Goal: Information Seeking & Learning: Learn about a topic

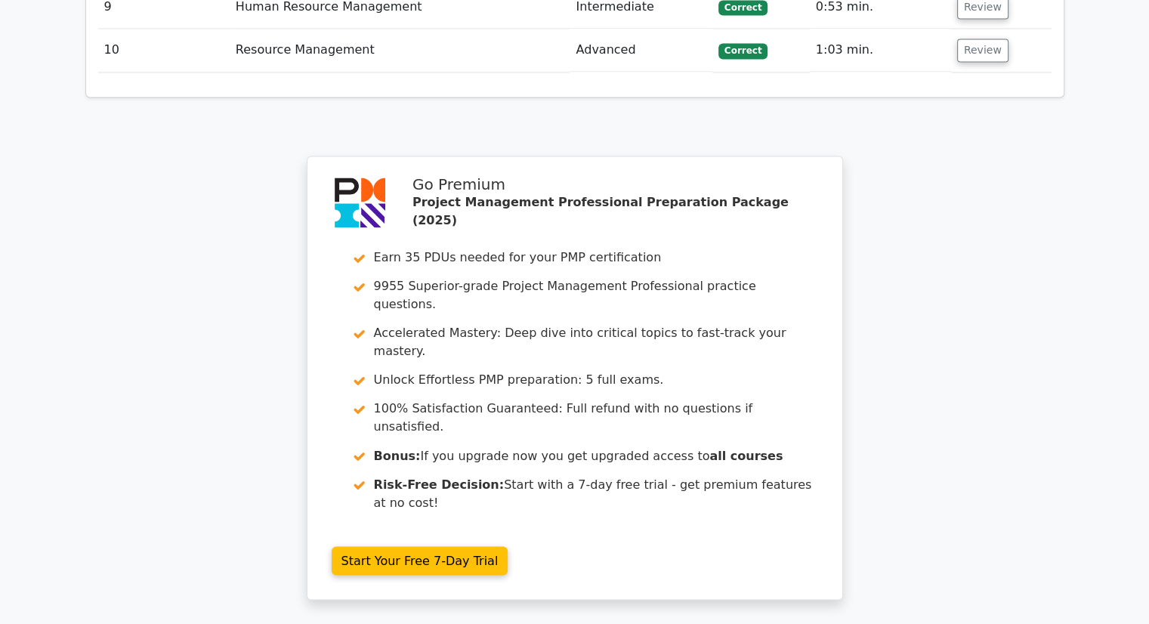
scroll to position [2480, 0]
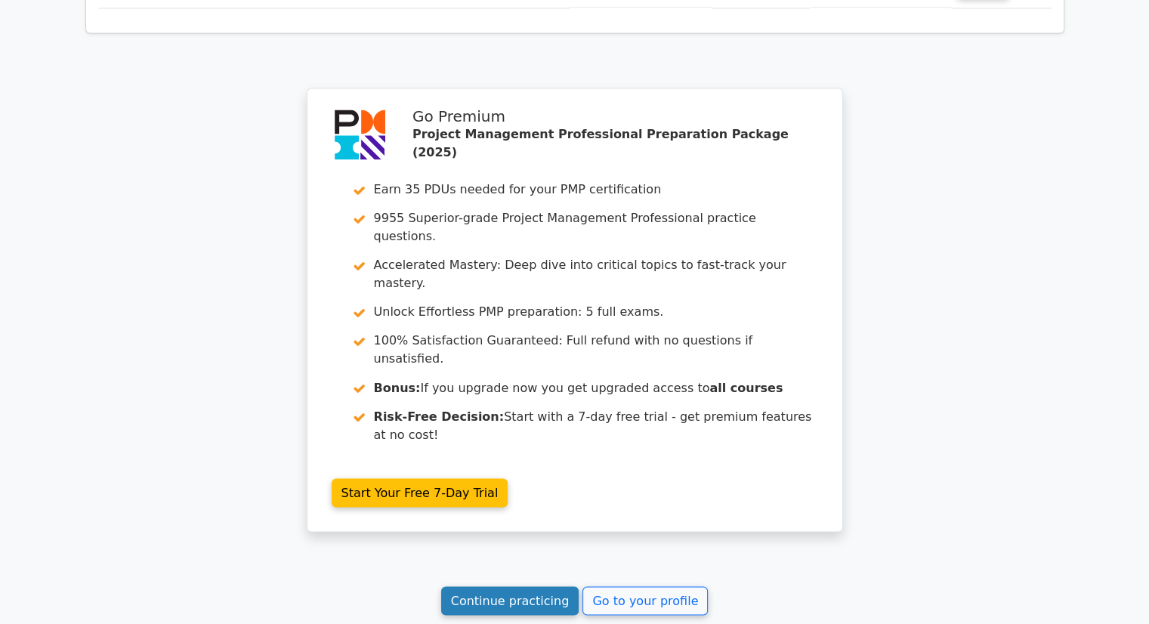
click at [520, 586] on link "Continue practicing" at bounding box center [510, 600] width 138 height 29
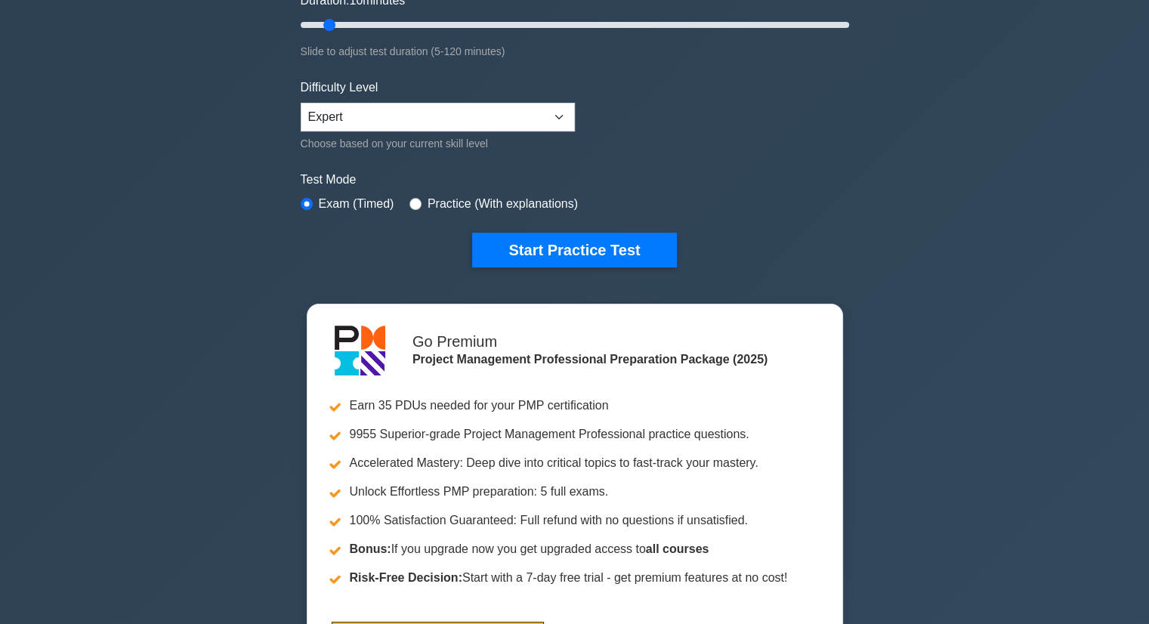
scroll to position [227, 0]
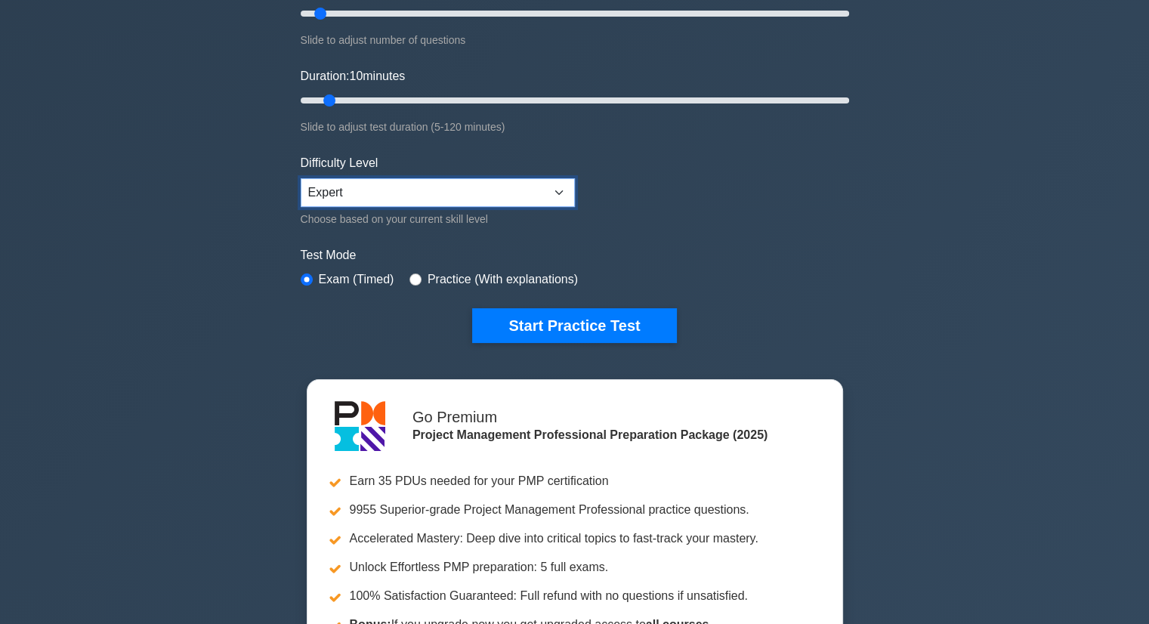
click at [481, 193] on select "Beginner Intermediate Expert" at bounding box center [438, 192] width 274 height 29
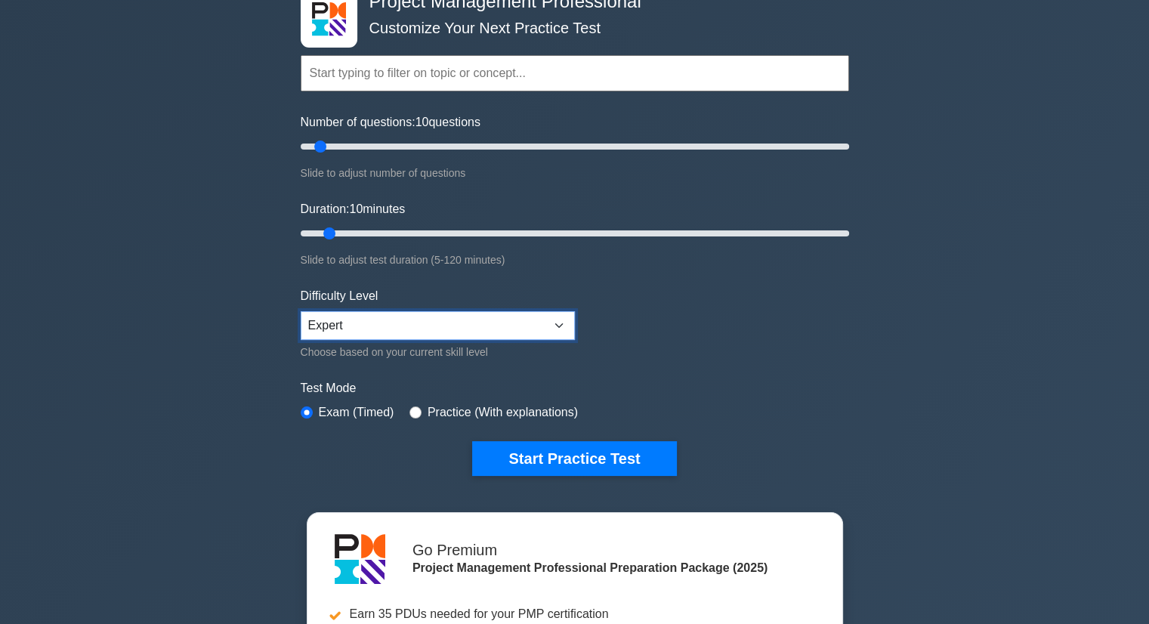
scroll to position [0, 0]
